Goal: Navigation & Orientation: Understand site structure

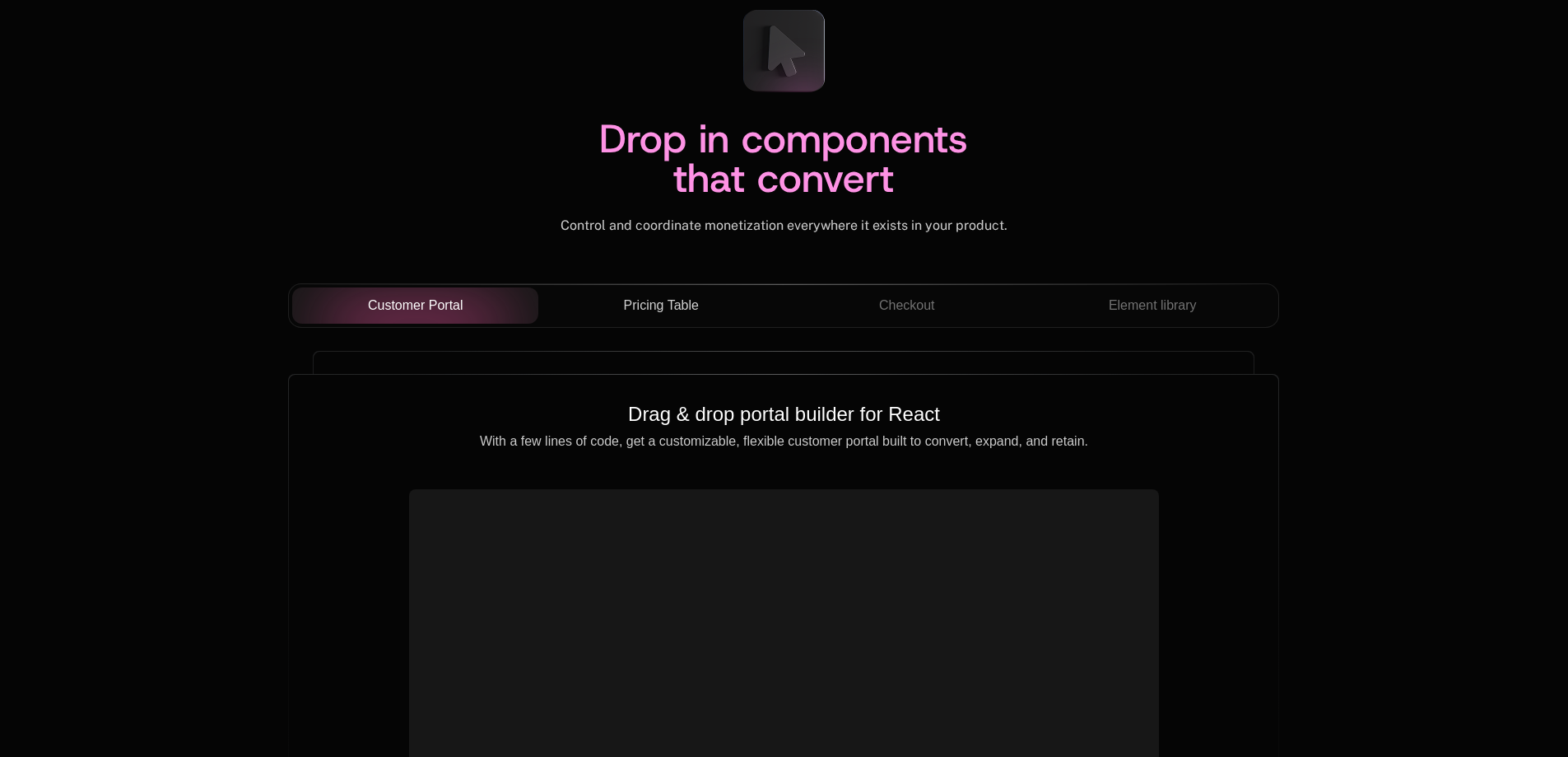
scroll to position [5517, 0]
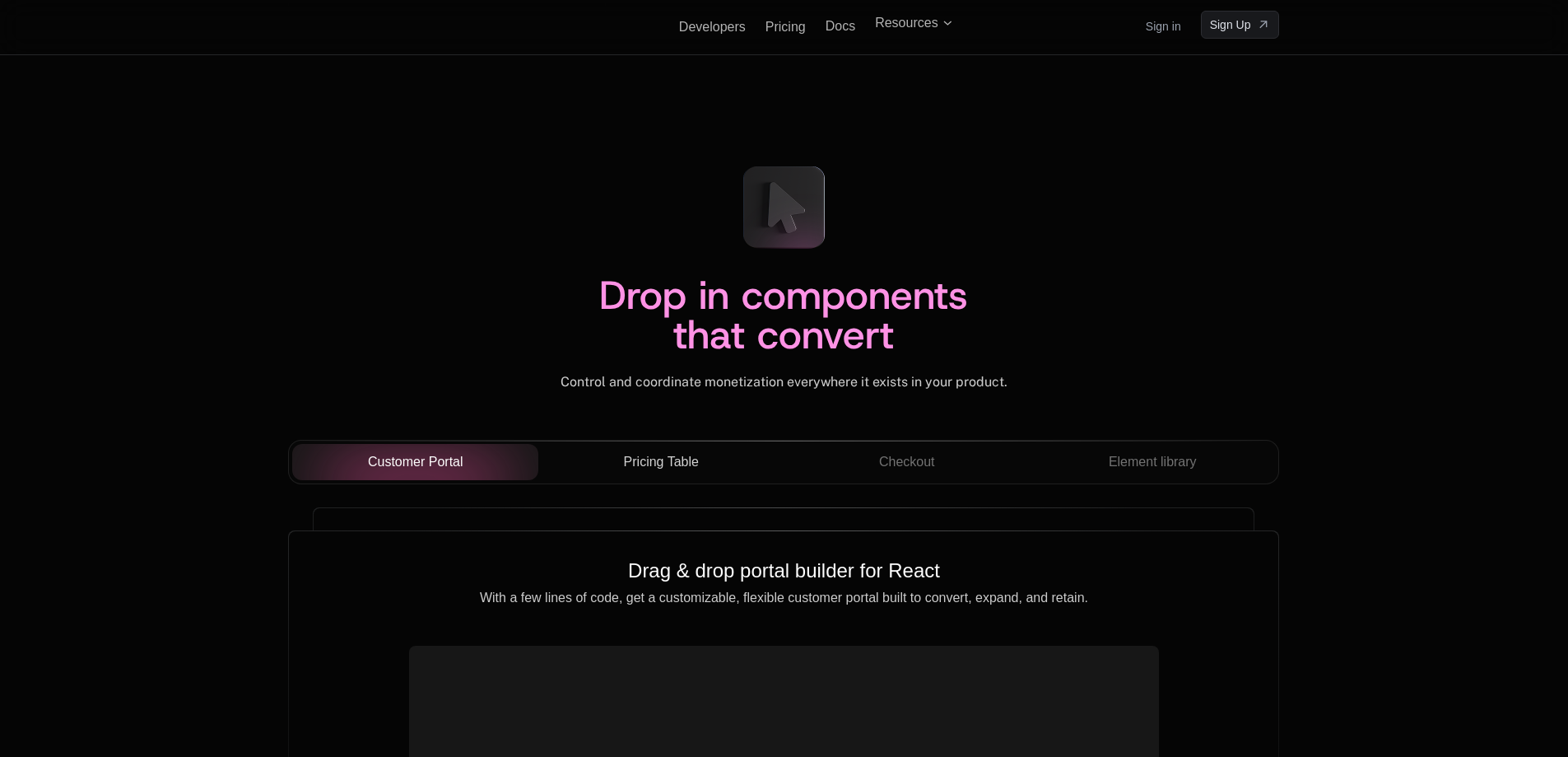
click at [629, 454] on span "Pricing Table" at bounding box center [662, 462] width 75 height 20
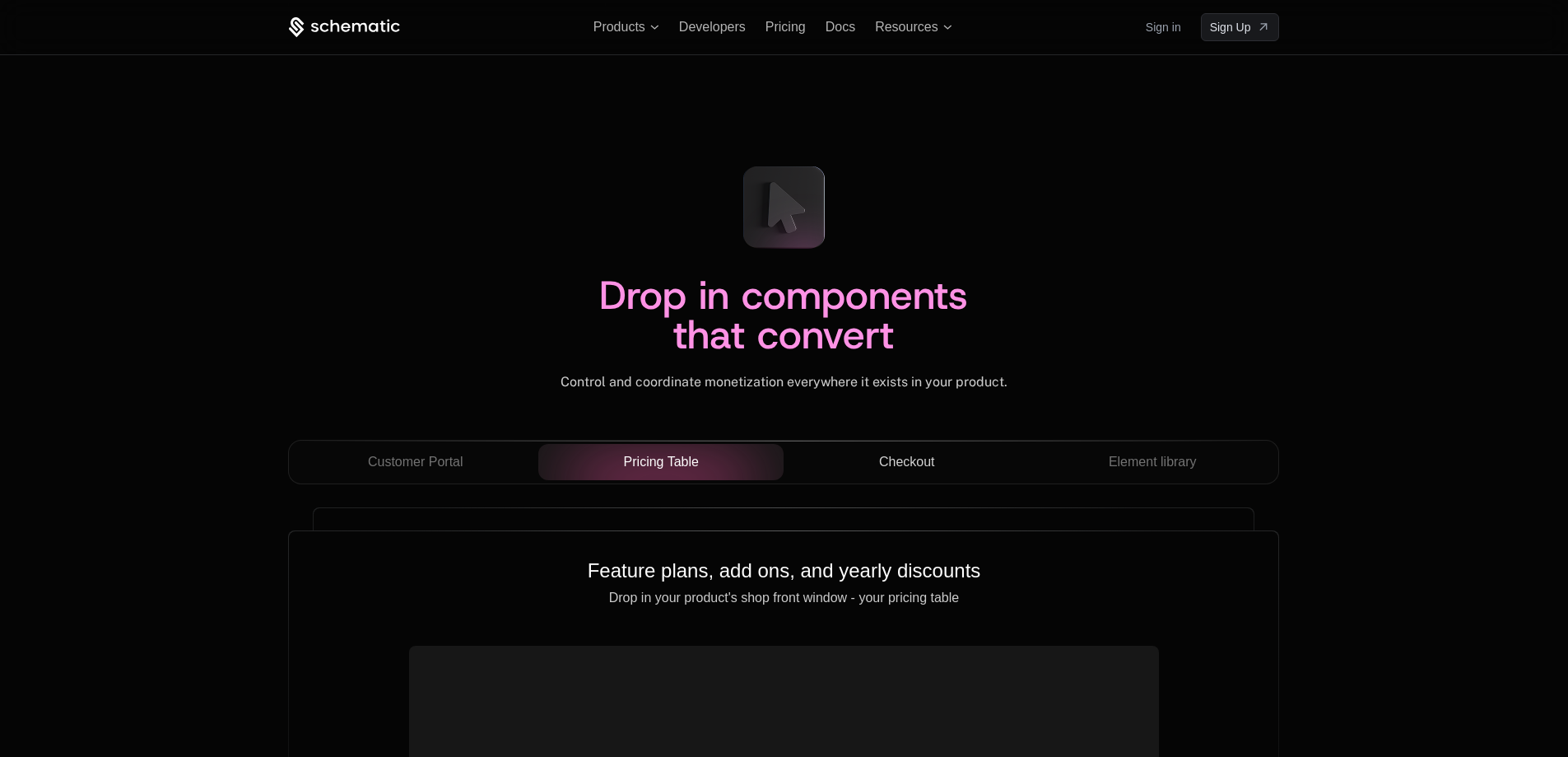
click at [918, 466] on span "Checkout" at bounding box center [906, 462] width 56 height 20
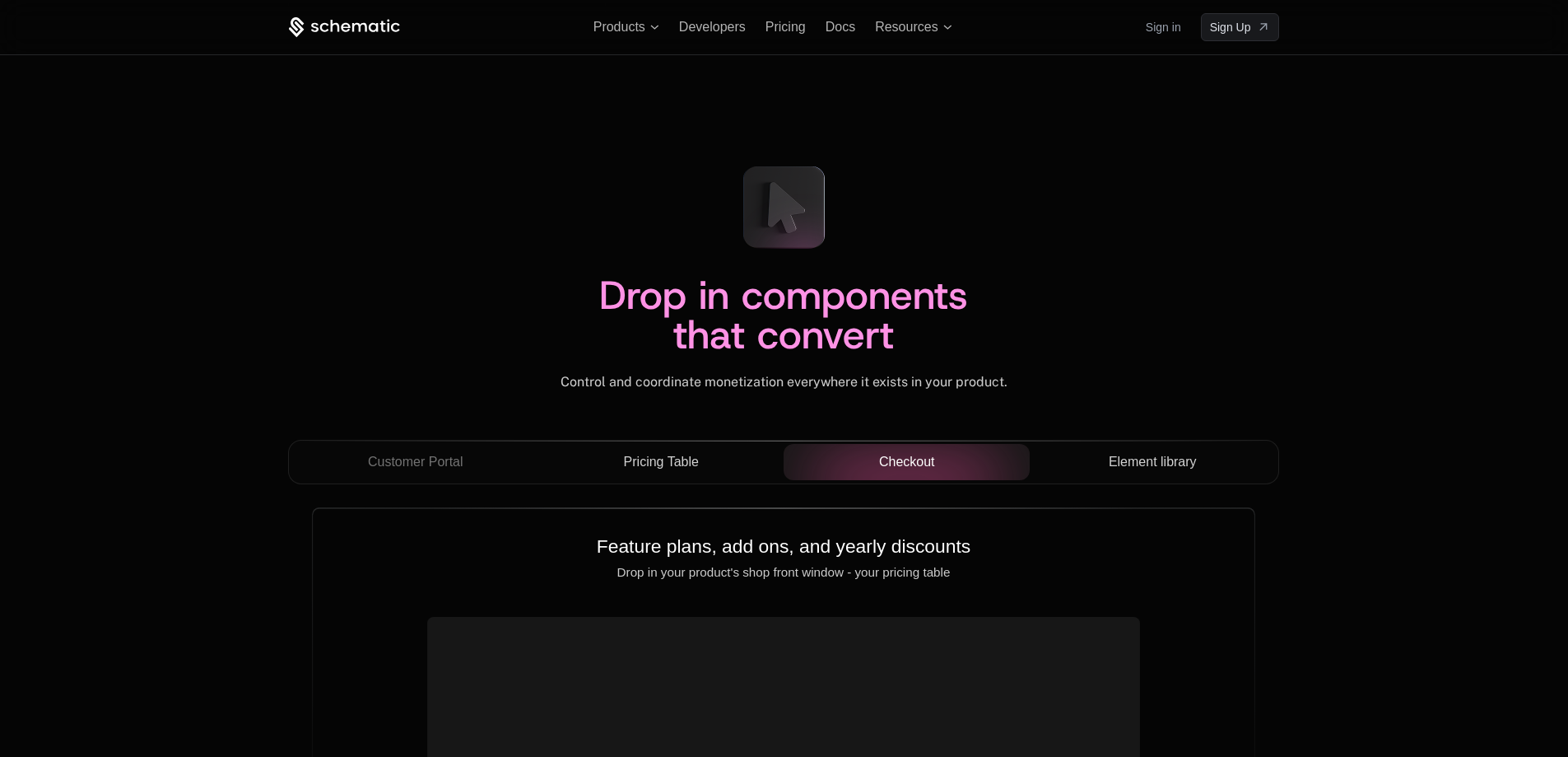
click at [1131, 458] on span "Element library" at bounding box center [1152, 462] width 88 height 20
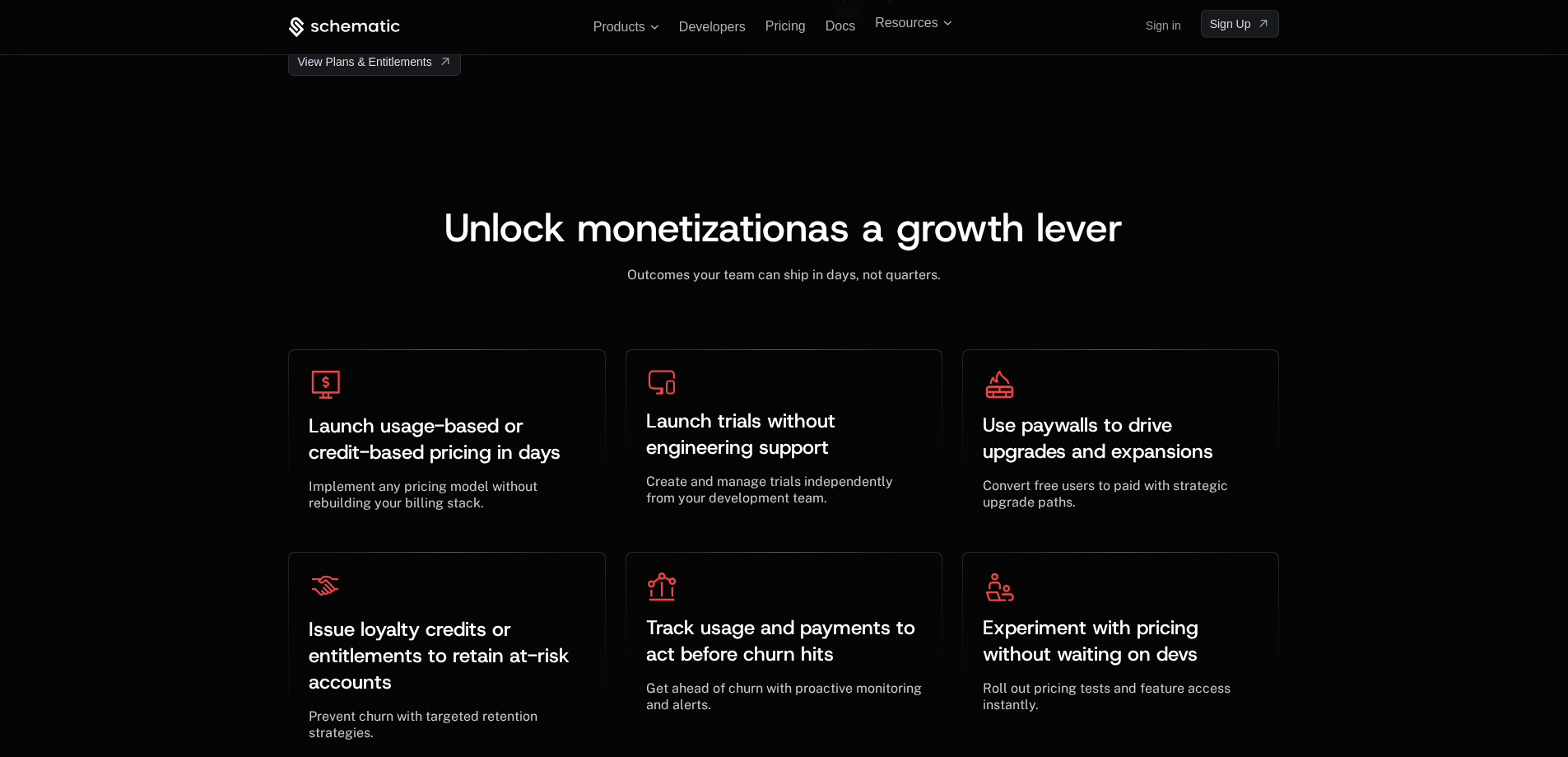
scroll to position [4118, 0]
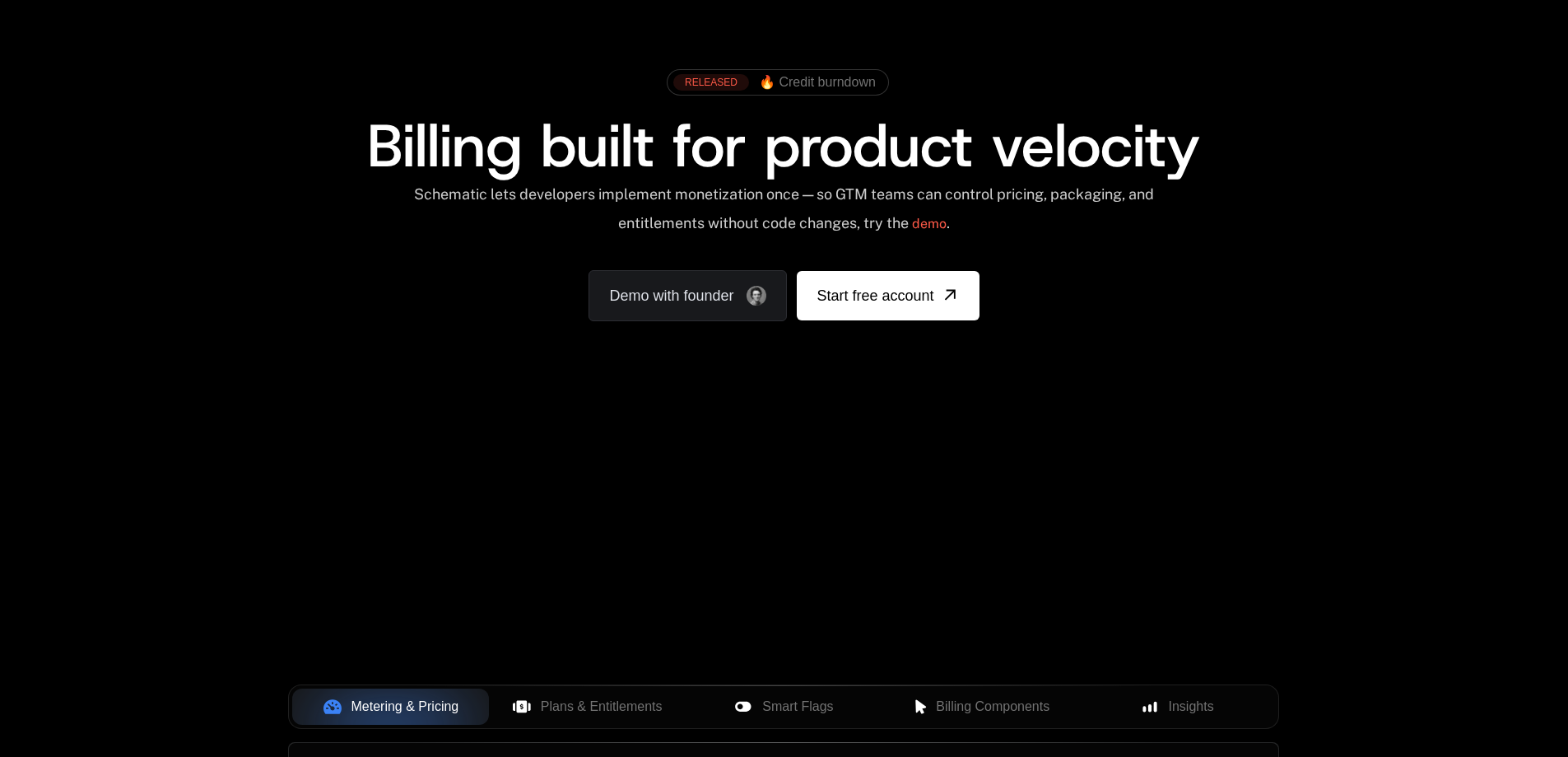
scroll to position [82, 0]
